Goal: Transaction & Acquisition: Obtain resource

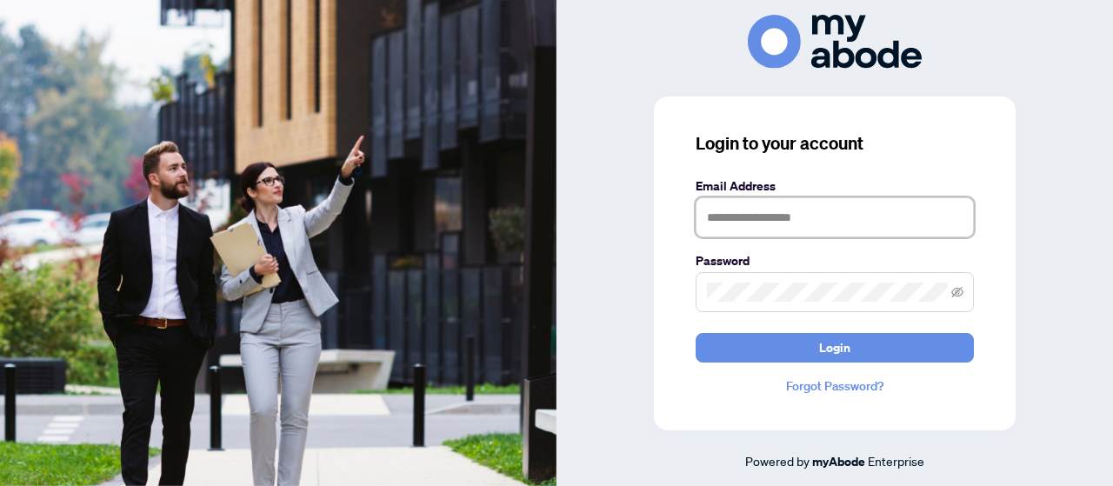
click at [803, 222] on input "text" at bounding box center [835, 217] width 278 height 40
type input "*"
type input "**********"
click at [696, 333] on button "Login" at bounding box center [835, 348] width 278 height 30
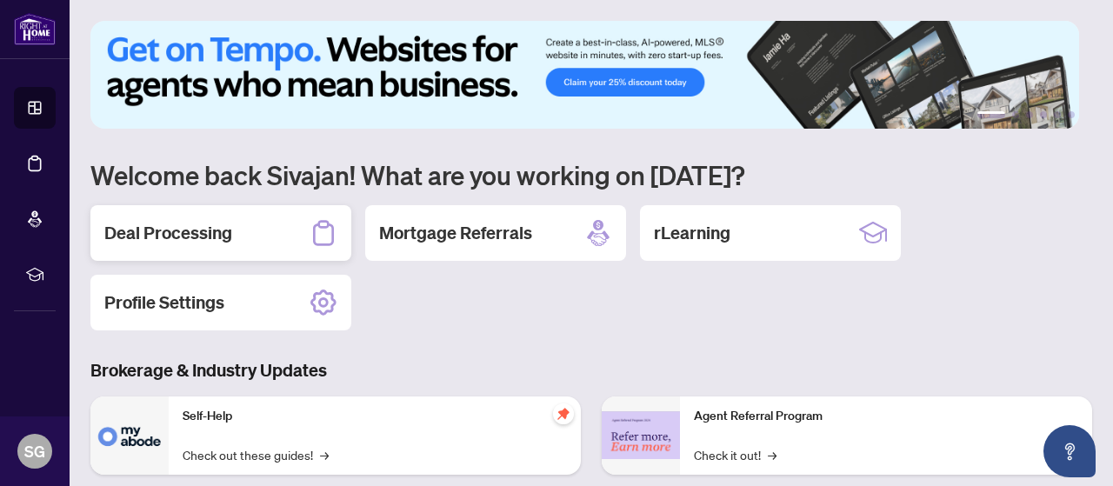
click at [168, 221] on h2 "Deal Processing" at bounding box center [168, 233] width 128 height 24
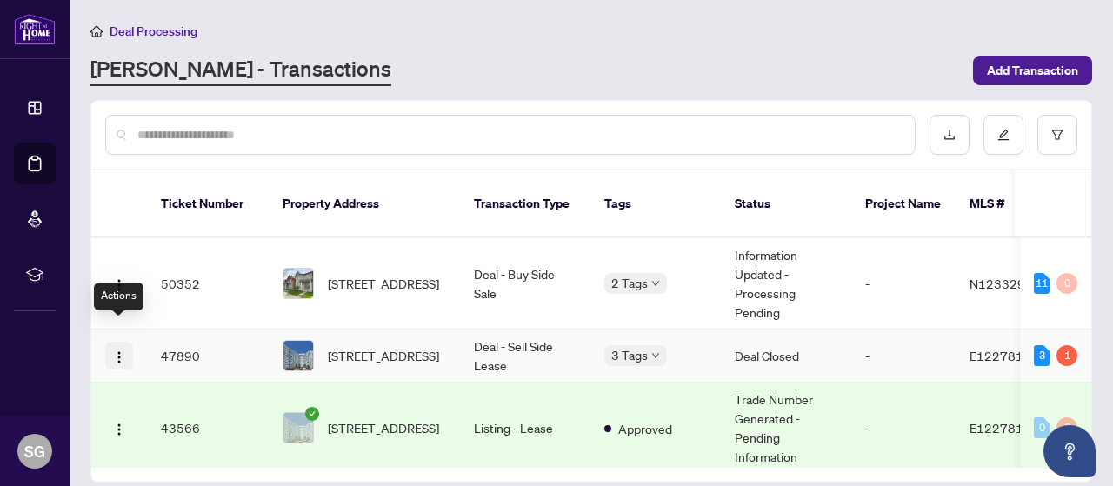
click at [120, 350] on img "button" at bounding box center [119, 357] width 14 height 14
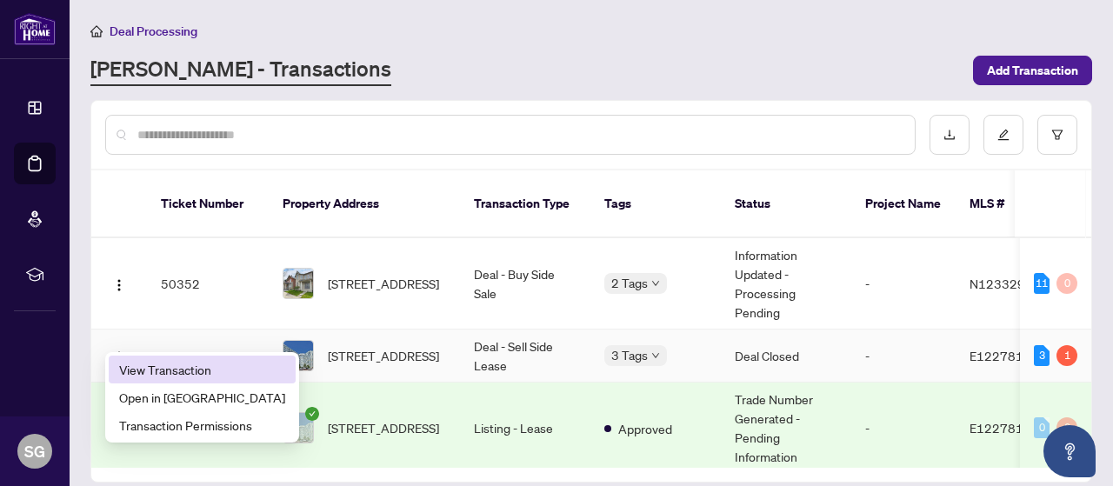
click at [151, 371] on span "View Transaction" at bounding box center [202, 369] width 166 height 19
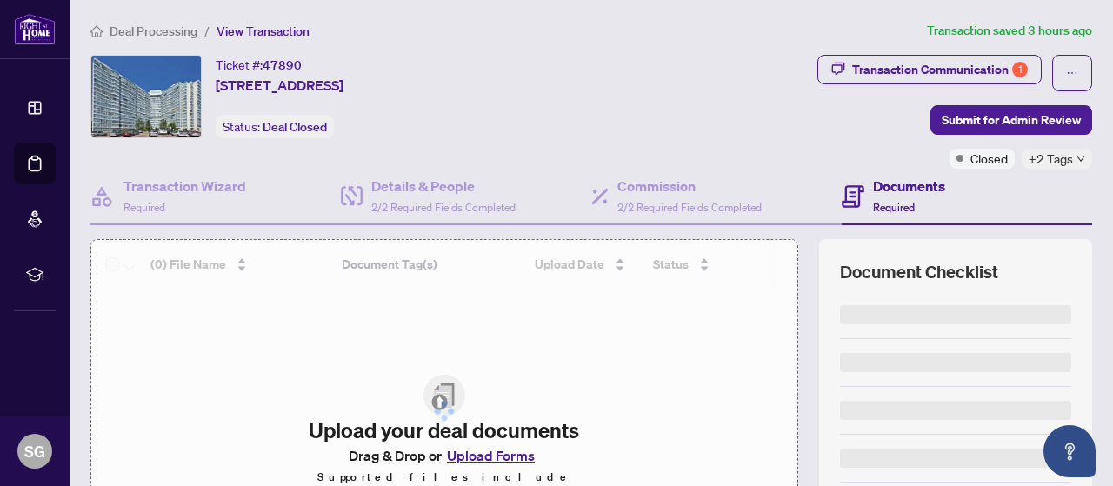
scroll to position [174, 0]
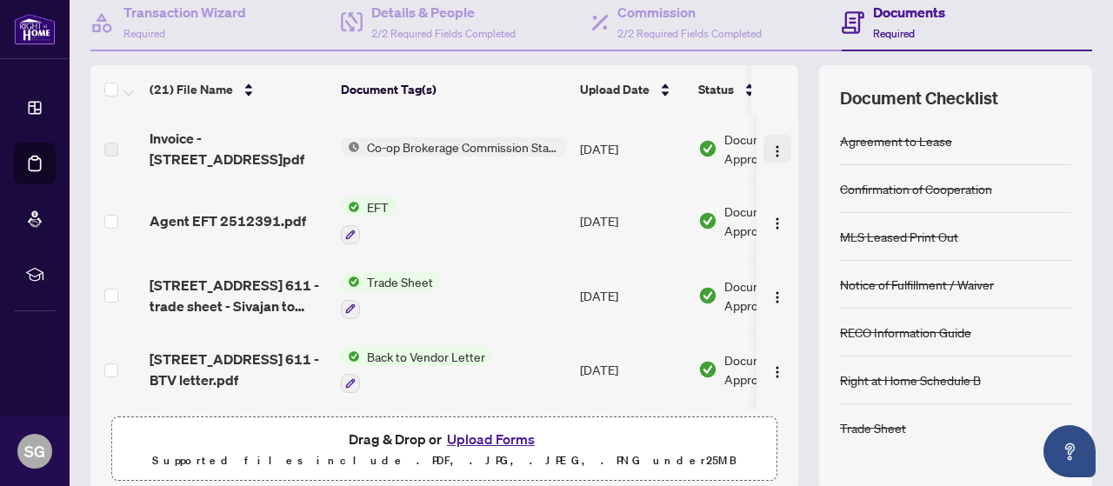
click at [771, 150] on img "button" at bounding box center [778, 151] width 14 height 14
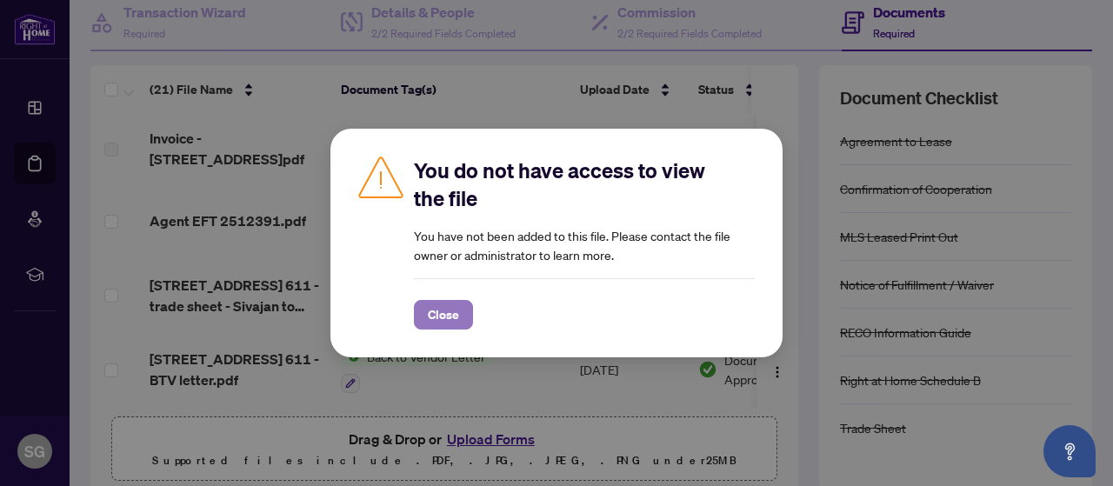
click at [439, 314] on span "Close" at bounding box center [443, 315] width 31 height 28
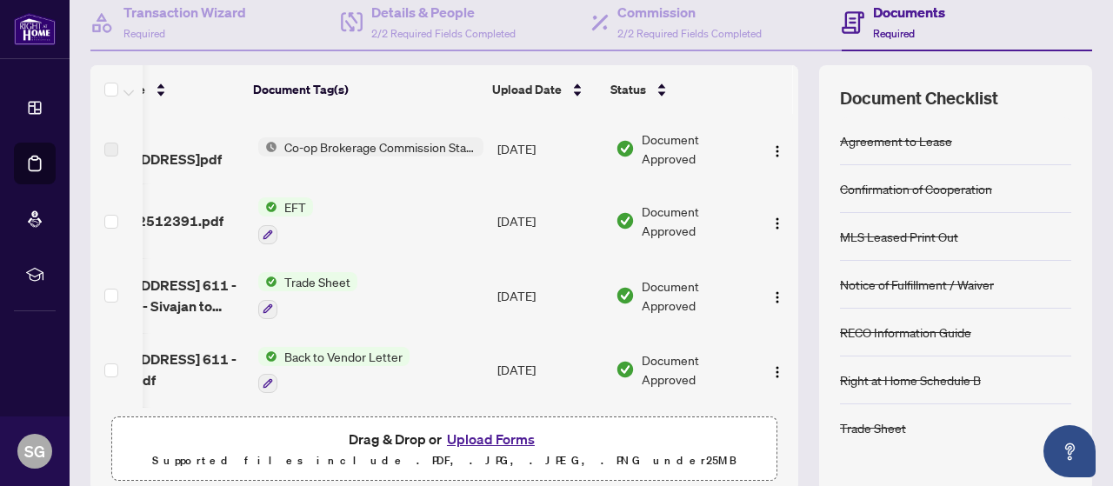
scroll to position [0, 101]
click at [771, 217] on img "button" at bounding box center [778, 224] width 14 height 14
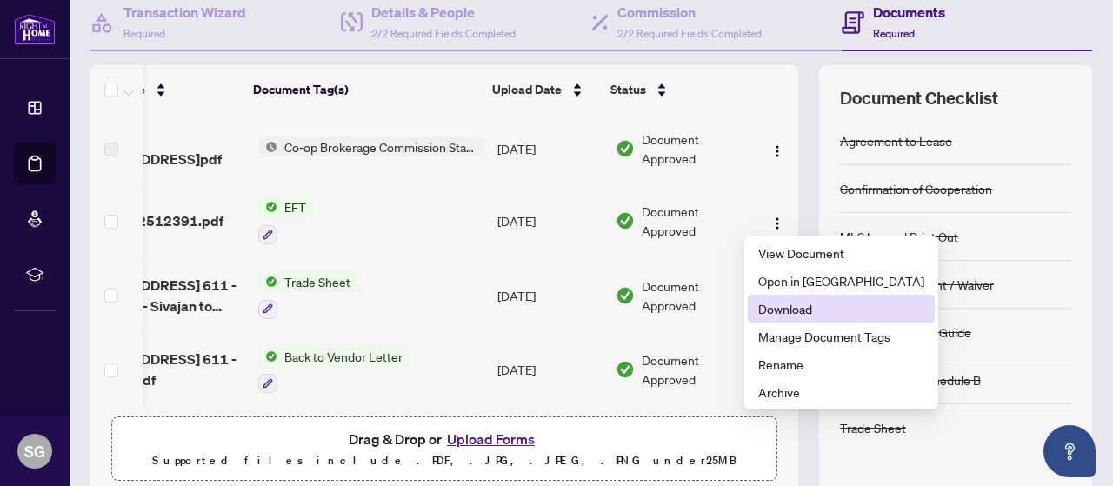
click at [783, 310] on span "Download" at bounding box center [841, 308] width 166 height 19
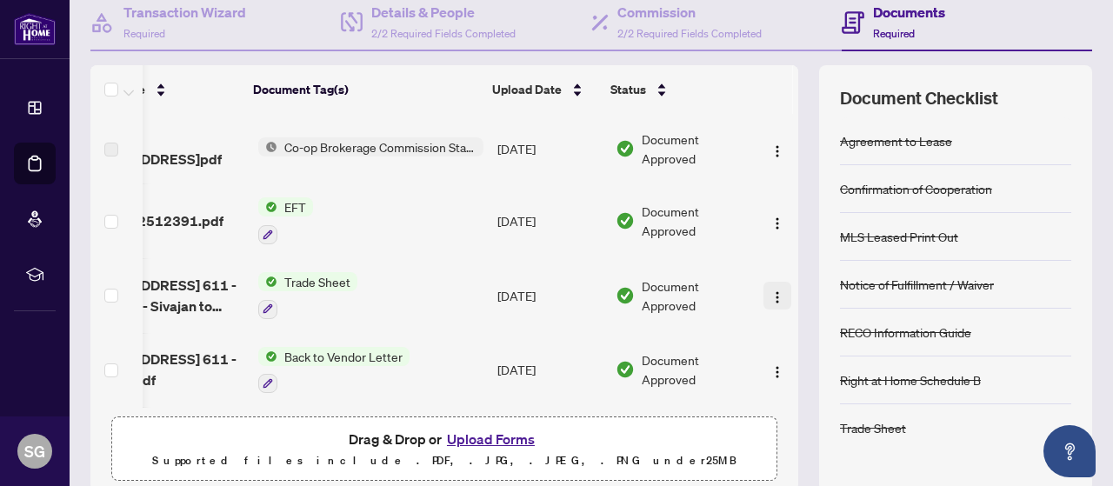
click at [771, 295] on img "button" at bounding box center [778, 297] width 14 height 14
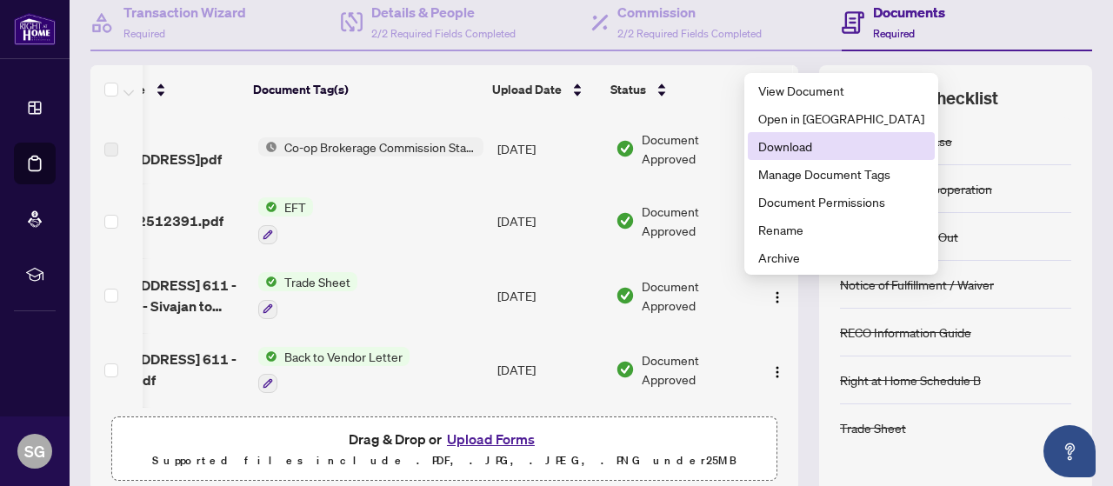
click at [764, 149] on span "Download" at bounding box center [841, 146] width 166 height 19
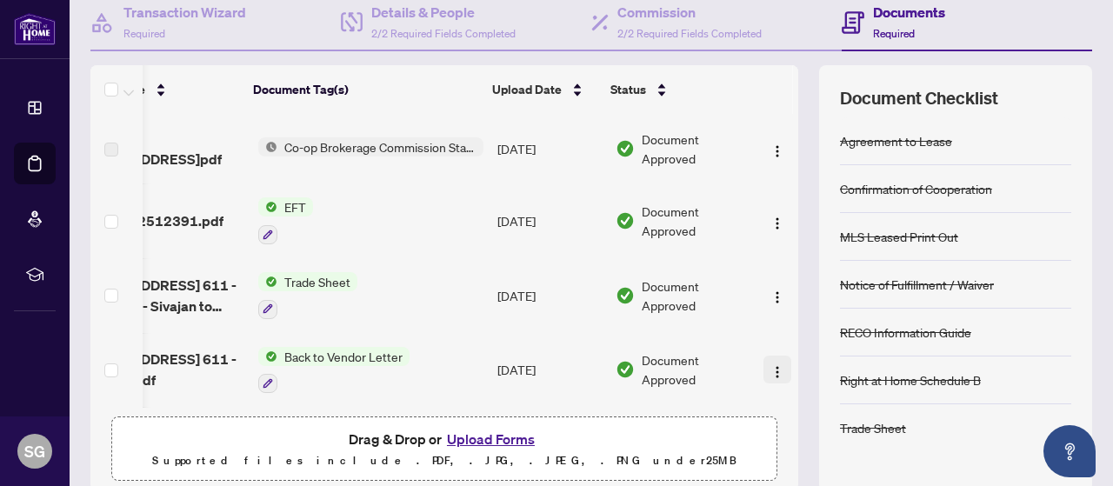
click at [771, 370] on img "button" at bounding box center [778, 372] width 14 height 14
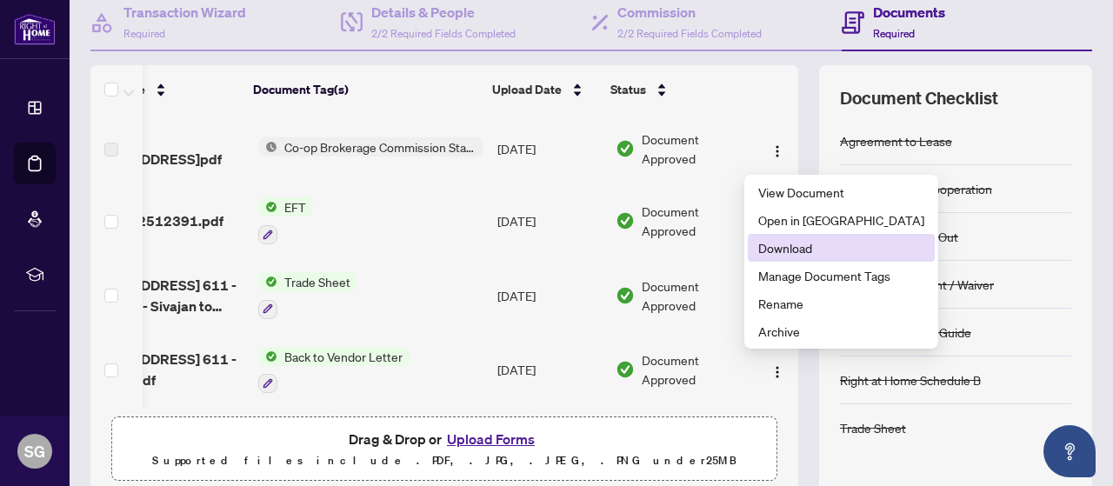
click at [807, 250] on span "Download" at bounding box center [841, 247] width 166 height 19
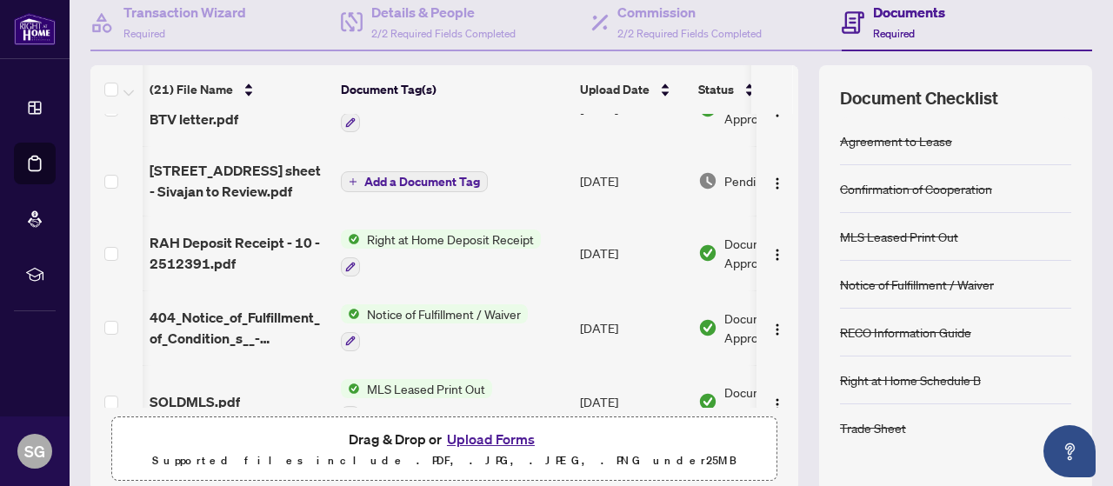
scroll to position [261, 71]
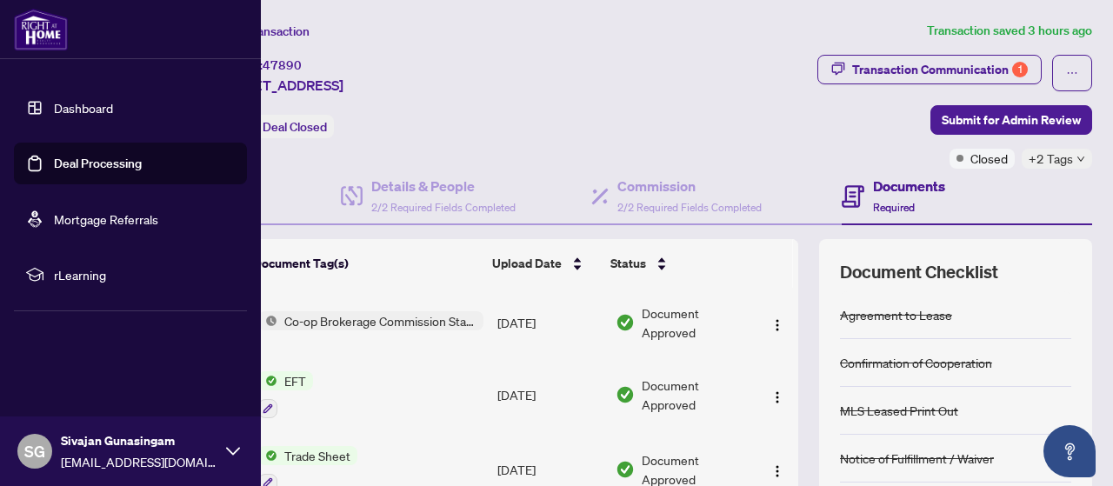
click at [5, 443] on div "SG Sivajan Gunasingam [EMAIL_ADDRESS][DOMAIN_NAME]" at bounding box center [130, 452] width 261 height 70
click at [63, 356] on span "Logout" at bounding box center [69, 348] width 39 height 28
